Goal: Check status: Check status

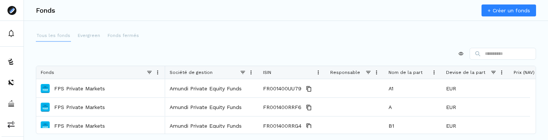
click at [58, 36] on p "Tous les fonds" at bounding box center [54, 35] width 34 height 7
